Goal: Check status: Check status

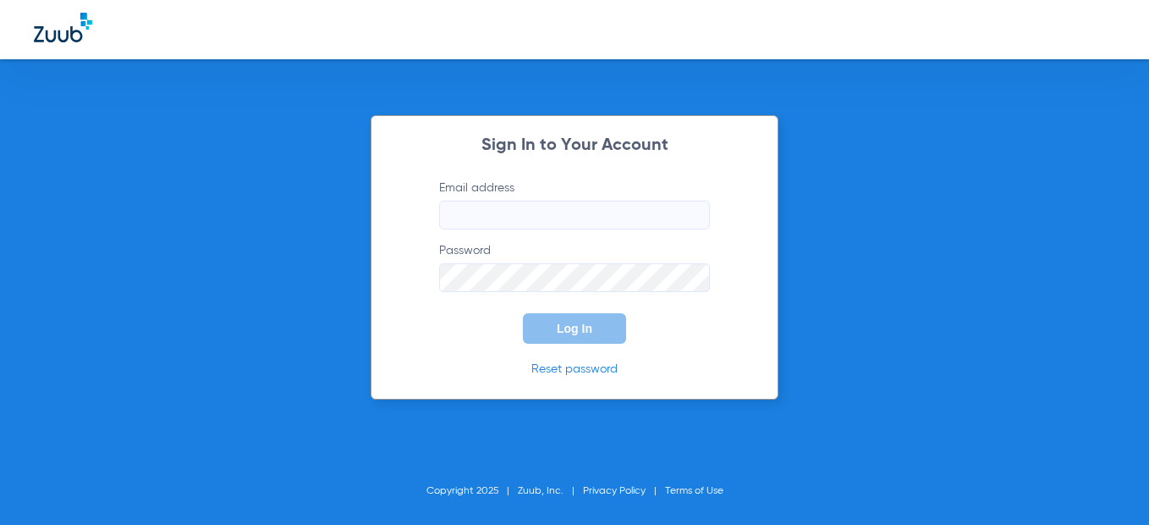
type input "[EMAIL_ADDRESS][DOMAIN_NAME]"
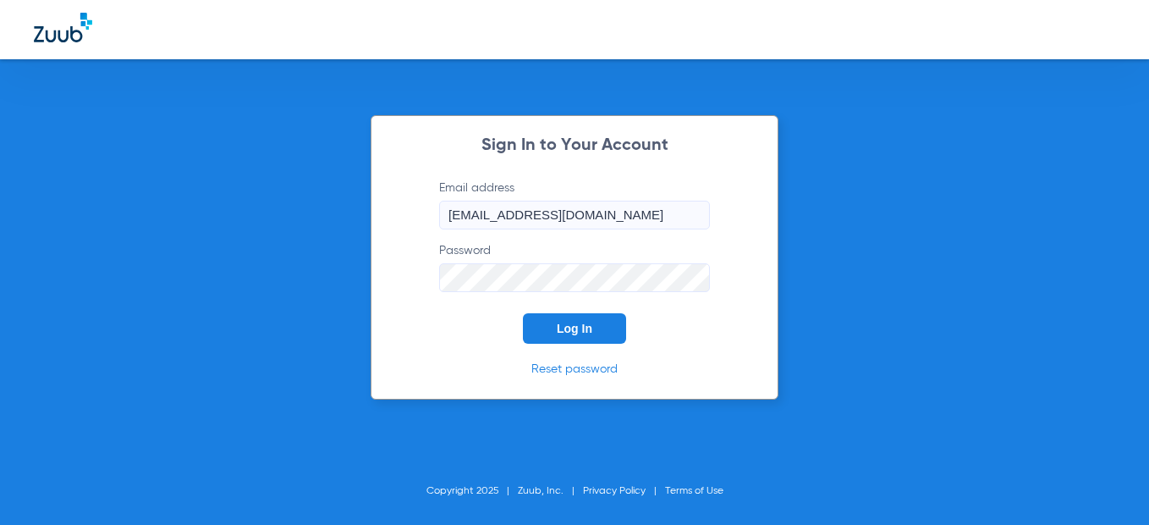
click at [532, 333] on button "Log In" at bounding box center [574, 328] width 103 height 30
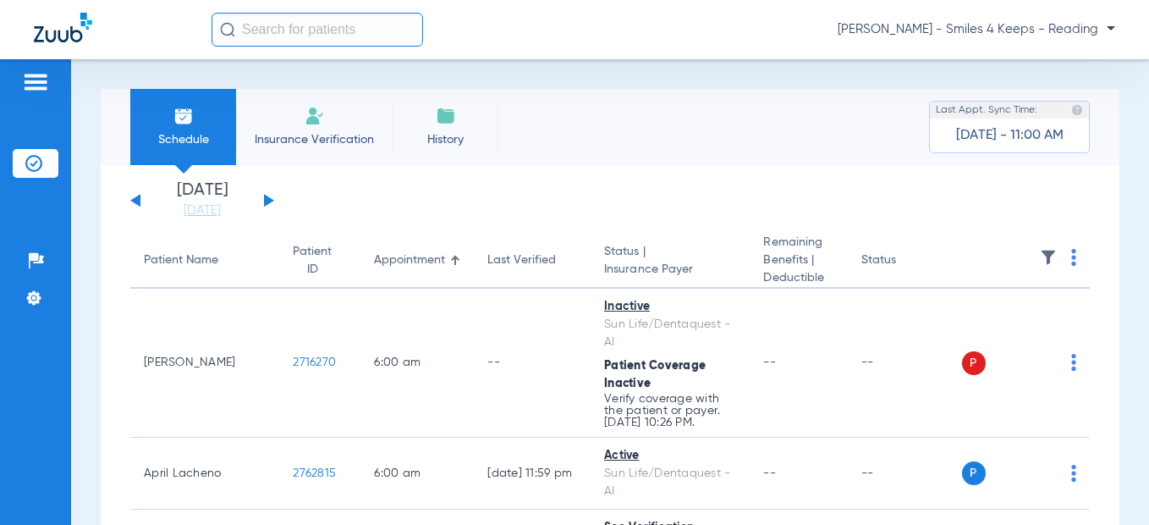
click at [269, 199] on button at bounding box center [269, 200] width 10 height 13
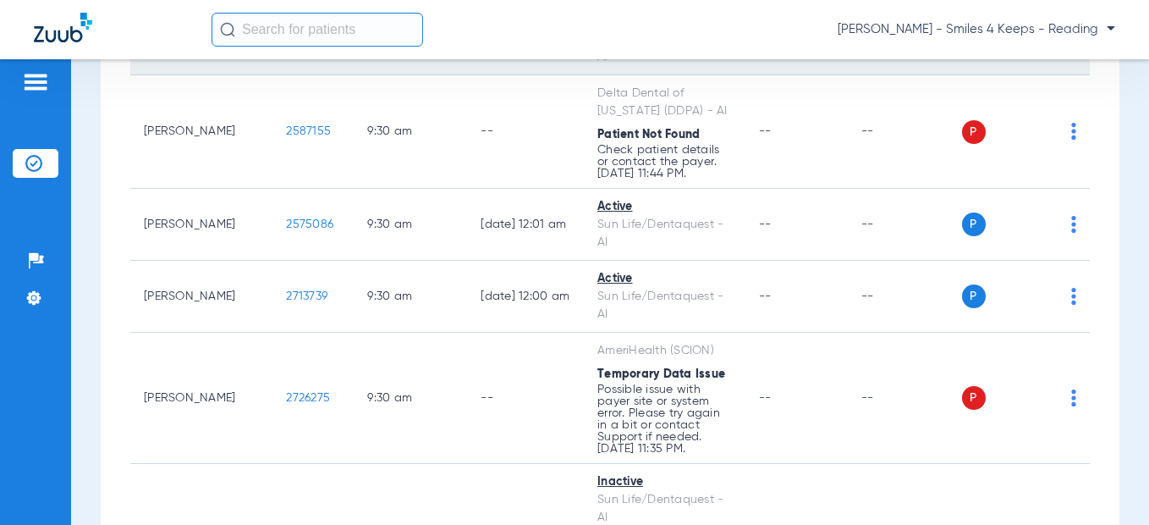
scroll to position [2369, 0]
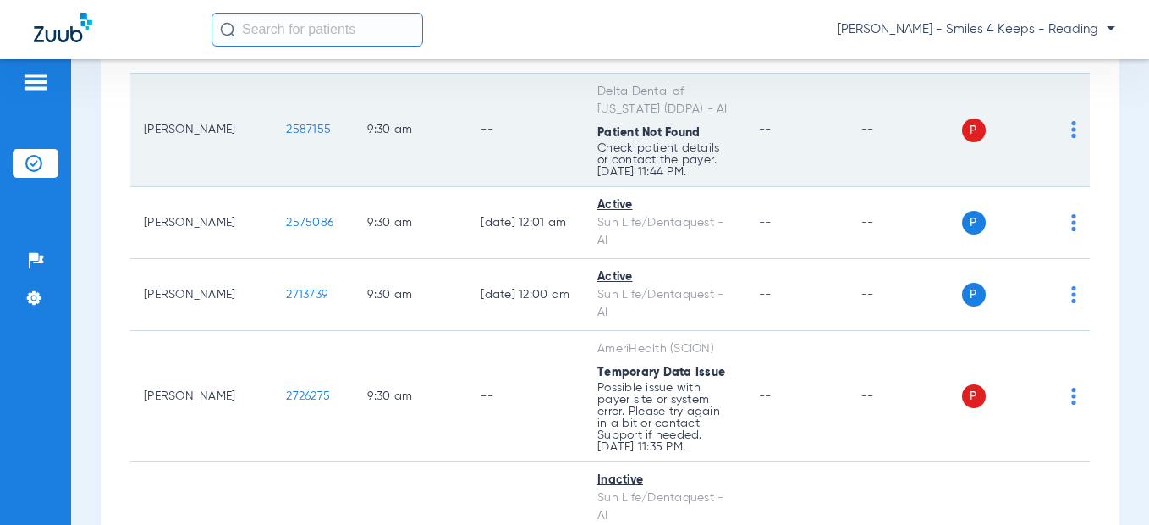
drag, startPoint x: 293, startPoint y: 129, endPoint x: 245, endPoint y: 135, distance: 48.6
click at [272, 135] on td "2587155" at bounding box center [312, 130] width 81 height 113
copy span "2587155"
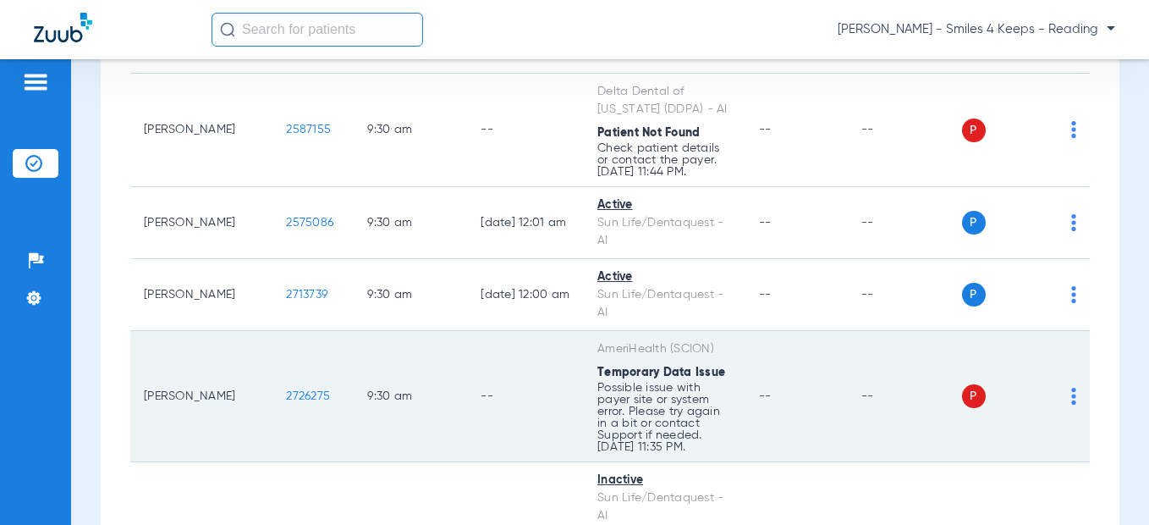
scroll to position [2538, 0]
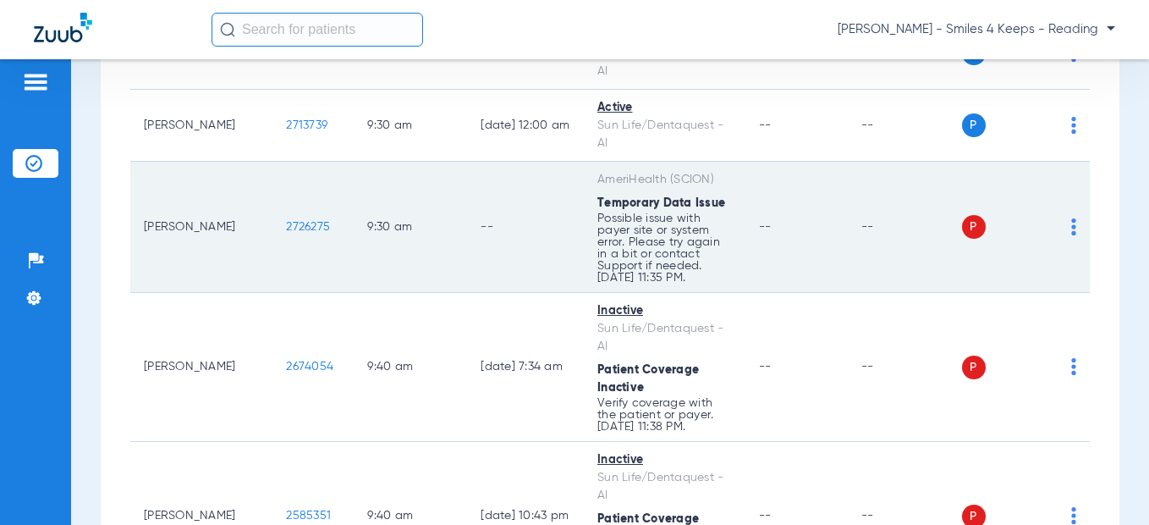
drag, startPoint x: 289, startPoint y: 228, endPoint x: 240, endPoint y: 231, distance: 49.1
click at [272, 231] on td "2726275" at bounding box center [312, 227] width 81 height 131
copy span "2726275"
